Goal: Navigation & Orientation: Understand site structure

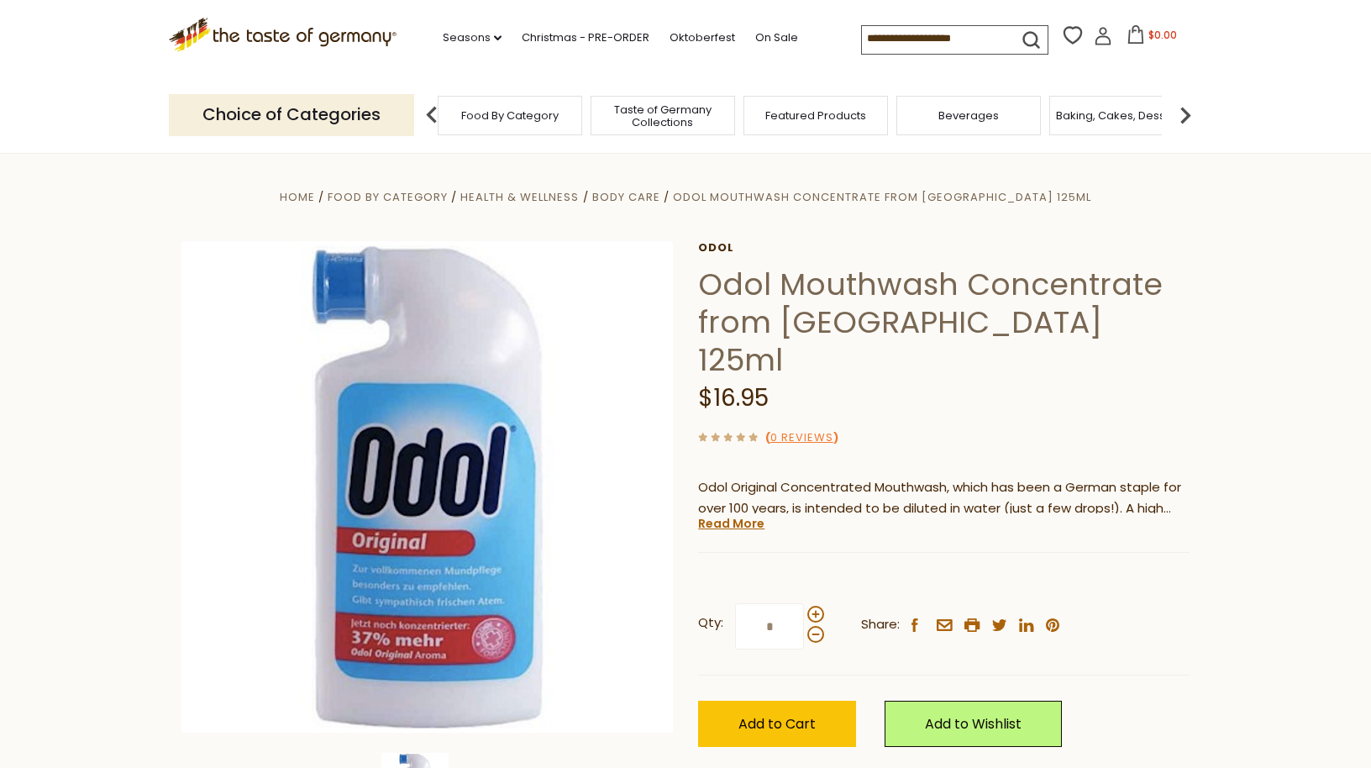
click at [823, 123] on div "Featured Products" at bounding box center [816, 115] width 145 height 39
click at [787, 118] on span "Featured Products" at bounding box center [816, 115] width 101 height 13
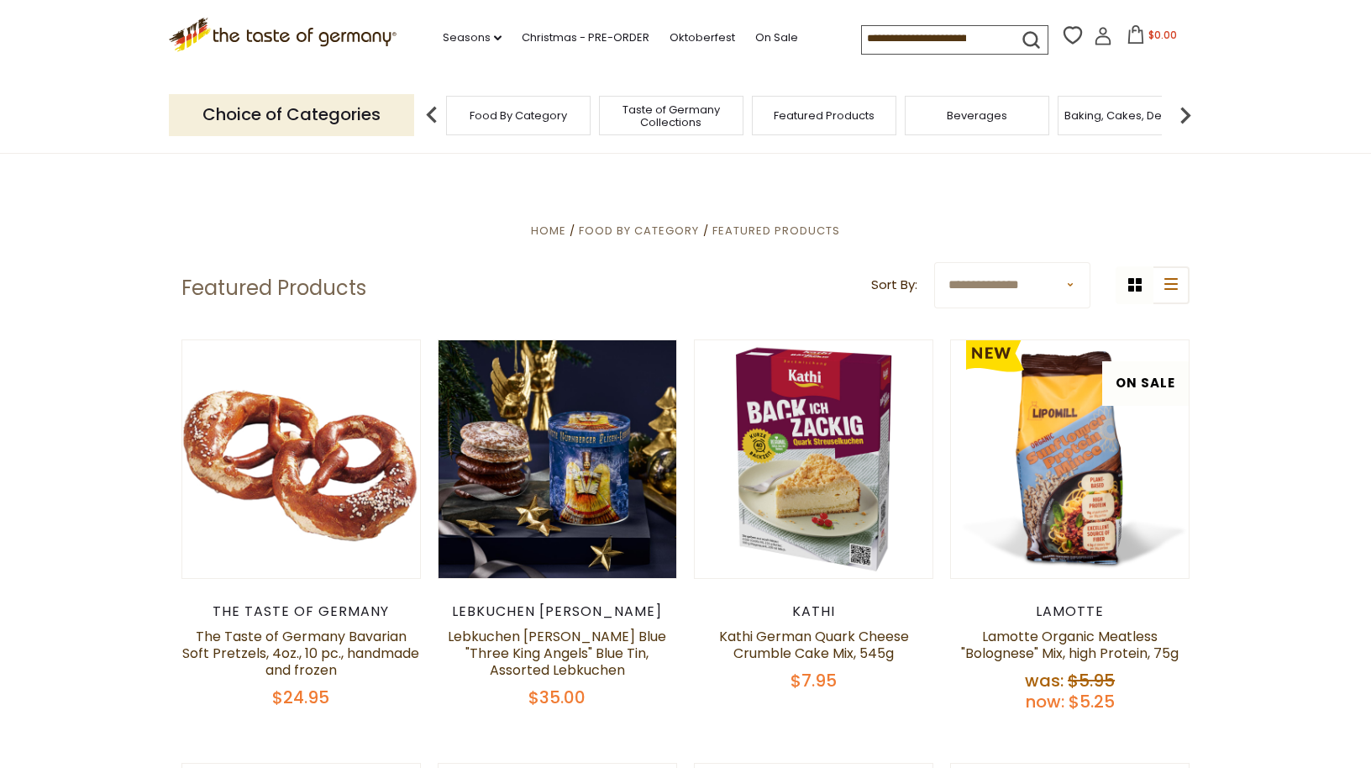
click at [526, 116] on span "Food By Category" at bounding box center [518, 115] width 97 height 13
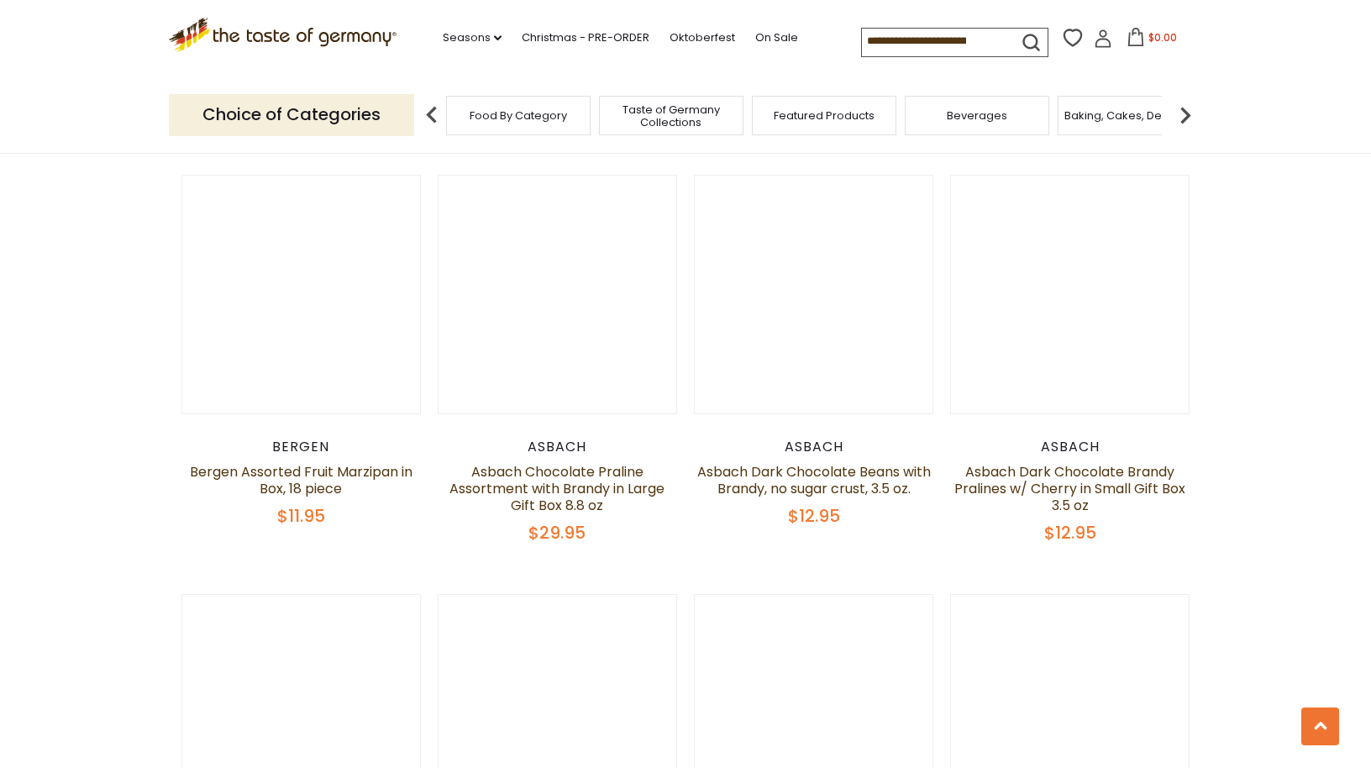
scroll to position [3501, 0]
